Goal: Obtain resource: Obtain resource

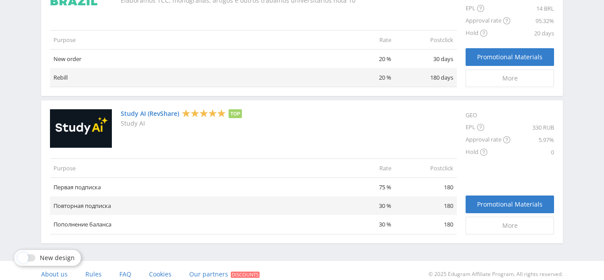
scroll to position [688, 0]
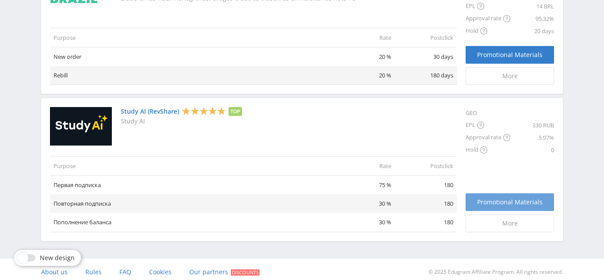
click at [510, 196] on link "Promotional Materials" at bounding box center [509, 202] width 88 height 18
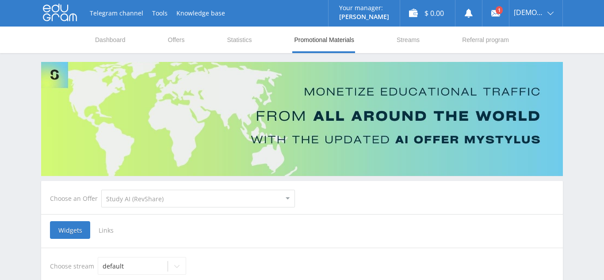
select select "376"
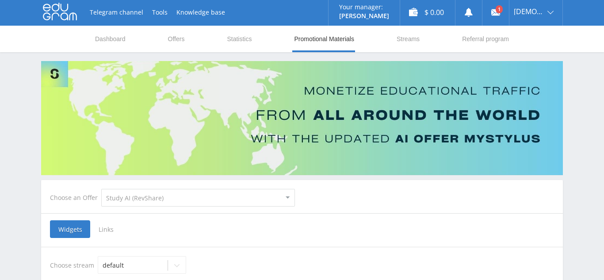
click at [103, 234] on span "Links" at bounding box center [106, 229] width 32 height 18
click at [0, 0] on input "Links" at bounding box center [0, 0] width 0 height 0
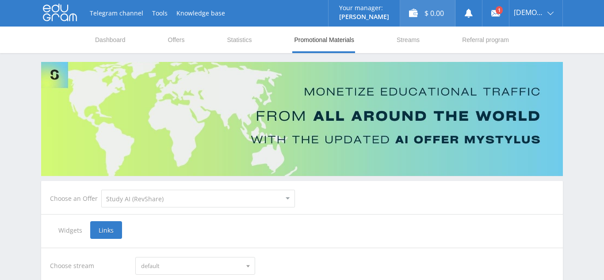
click at [438, 11] on div "$ 0.00" at bounding box center [427, 13] width 55 height 27
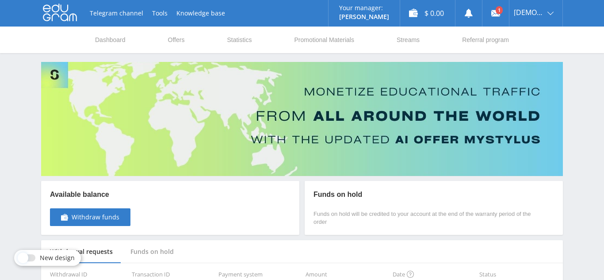
scroll to position [50, 0]
